Goal: Transaction & Acquisition: Purchase product/service

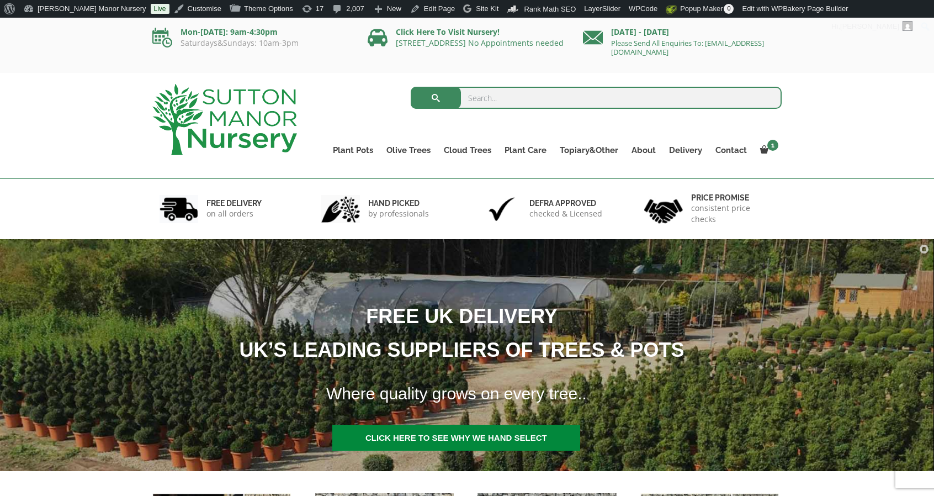
scroll to position [1, 0]
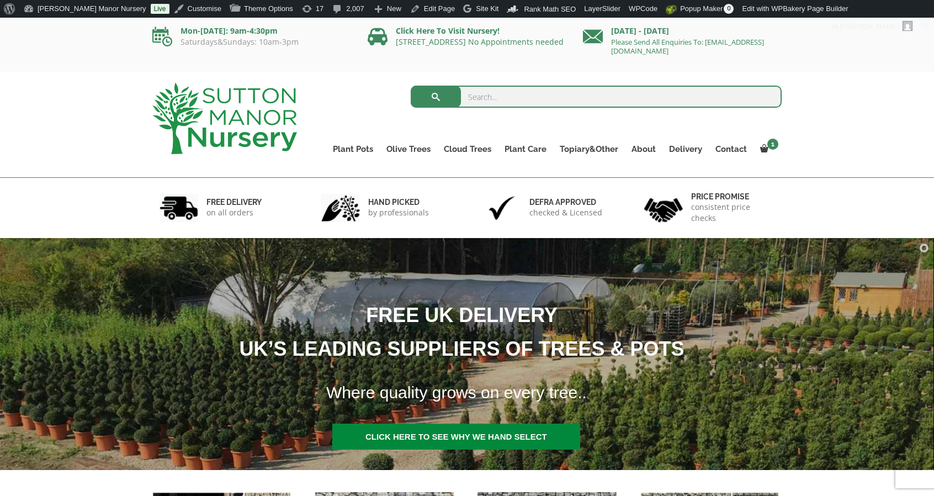
click at [495, 95] on input "search" at bounding box center [597, 97] width 372 height 22
type input "j713"
click at [411, 86] on button "submit" at bounding box center [436, 97] width 50 height 22
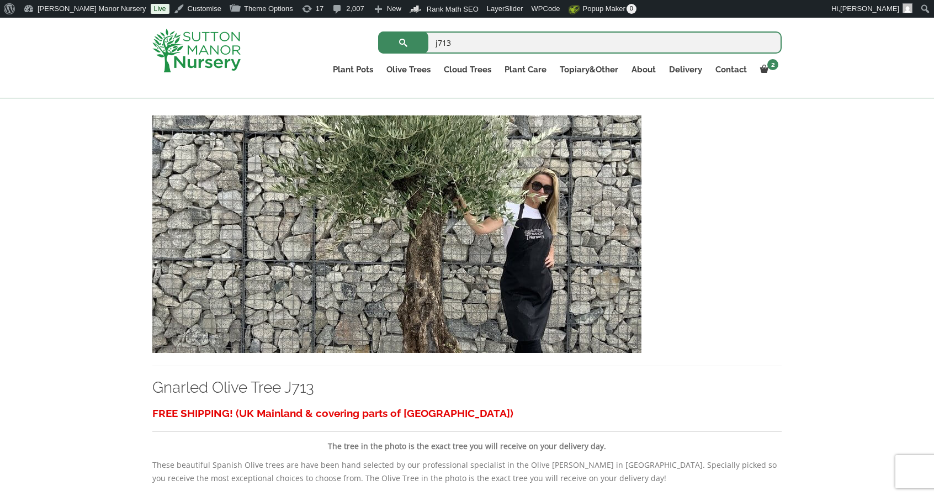
scroll to position [224, 0]
click at [382, 287] on img at bounding box center [396, 234] width 489 height 237
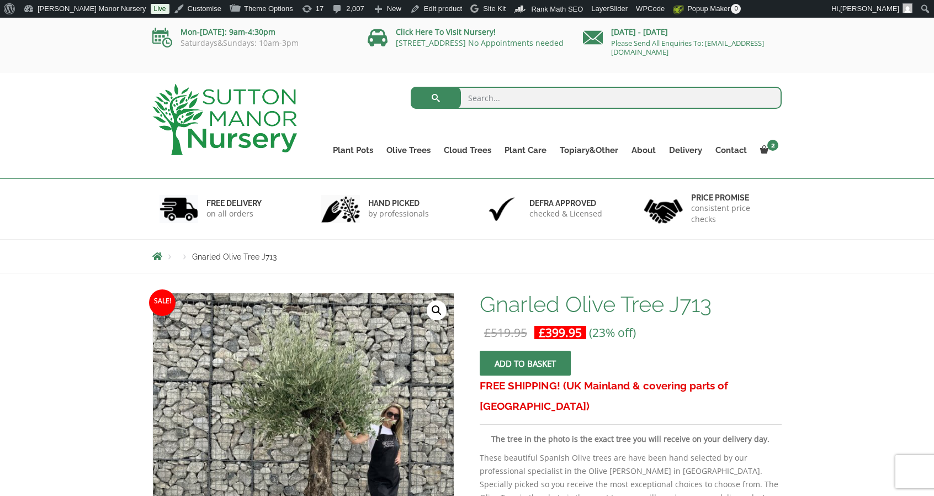
click at [202, 137] on img at bounding box center [224, 119] width 145 height 71
